Goal: Obtain resource: Obtain resource

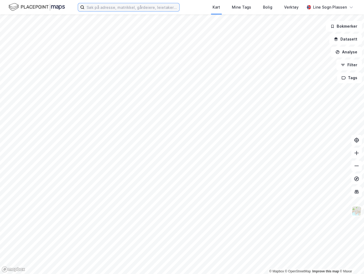
click at [105, 7] on input at bounding box center [131, 7] width 95 height 8
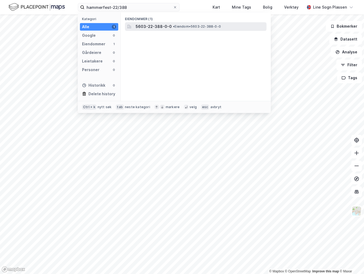
click at [186, 30] on div "5603-22-388-0-0 • Eiendom • 5603-22-388-0-0" at bounding box center [196, 26] width 142 height 9
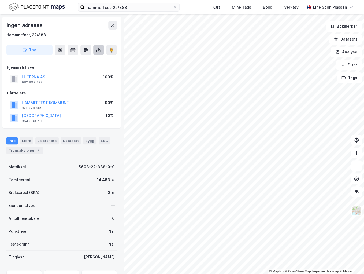
click at [99, 48] on icon at bounding box center [98, 49] width 1 height 3
click at [76, 60] on div "Last ned grunnbok" at bounding box center [72, 60] width 31 height 4
click at [138, 2] on div "hammerfest-22/388 Kart Mine Tags Bolig Verktøy Line Sogn Plassen" at bounding box center [182, 7] width 364 height 14
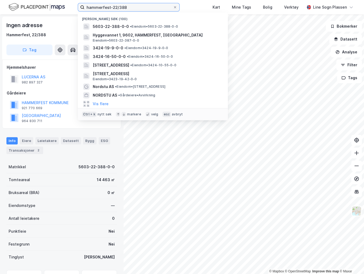
click at [143, 8] on input "hammerfest-22/388" at bounding box center [128, 7] width 88 height 8
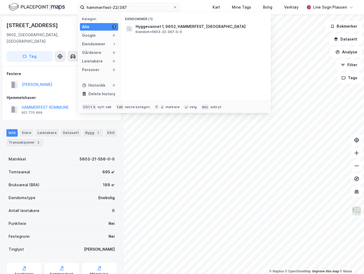
click at [147, 38] on div "Eiendommer (1) Hyggevannet 1, 9602, [GEOGRAPHIC_DATA], HAMMERFEST Eiendom • 560…" at bounding box center [196, 57] width 150 height 88
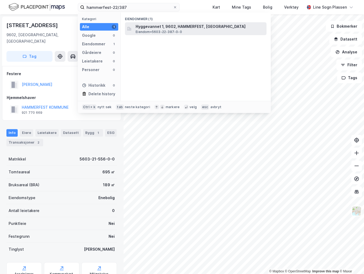
click at [153, 28] on span "Hyggevannet 1, 9602, HAMMERFEST, [GEOGRAPHIC_DATA]" at bounding box center [200, 26] width 129 height 6
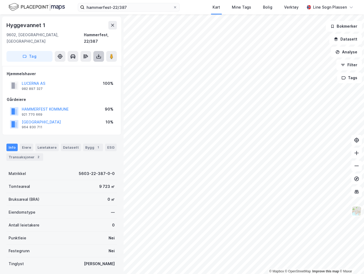
click at [100, 56] on icon at bounding box center [98, 57] width 5 height 2
click at [80, 65] on div "Last ned grunnbok" at bounding box center [72, 67] width 31 height 4
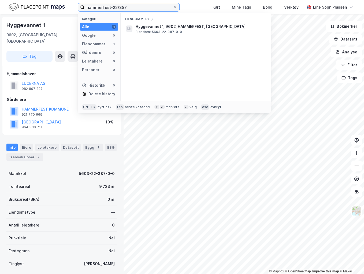
click at [128, 8] on input "hammerfest-22/387" at bounding box center [128, 7] width 88 height 8
type input "hammerfest-22/388"
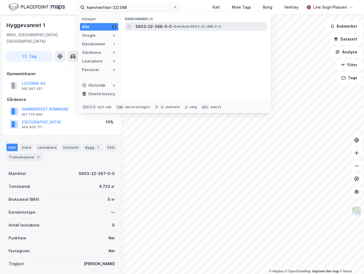
click at [134, 25] on div "5603-22-388-0-0 • Eiendom • 5603-22-388-0-0" at bounding box center [196, 26] width 142 height 9
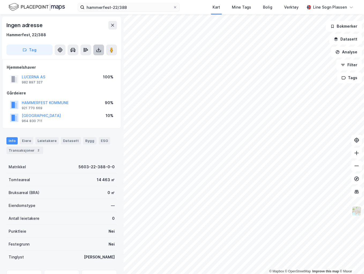
click at [100, 49] on icon at bounding box center [98, 49] width 5 height 5
click at [96, 59] on div "Last ned grunnbok" at bounding box center [75, 60] width 57 height 9
